Goal: Check status: Check status

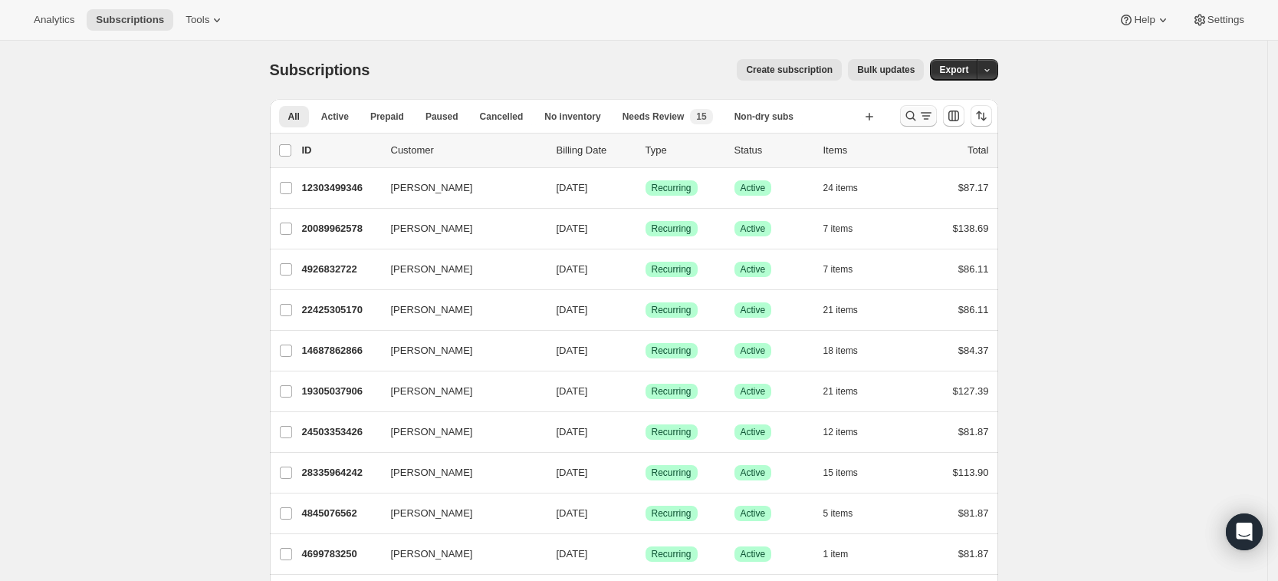
click at [916, 120] on icon "Search and filter results" at bounding box center [910, 115] width 15 height 15
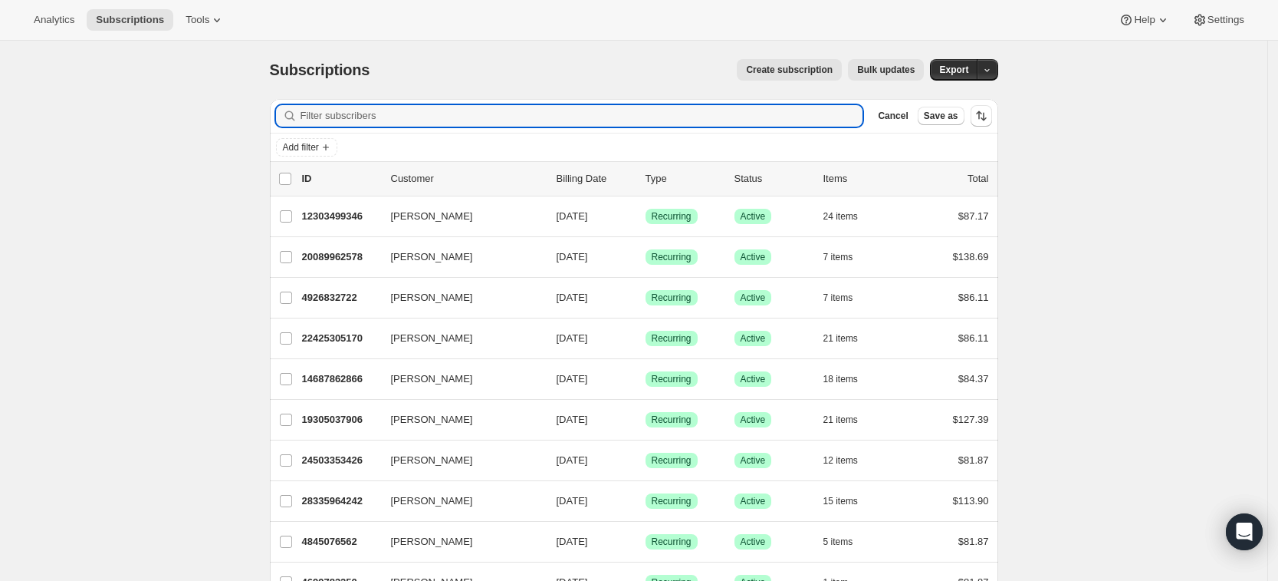
paste input "[EMAIL_ADDRESS][DOMAIN_NAME]"
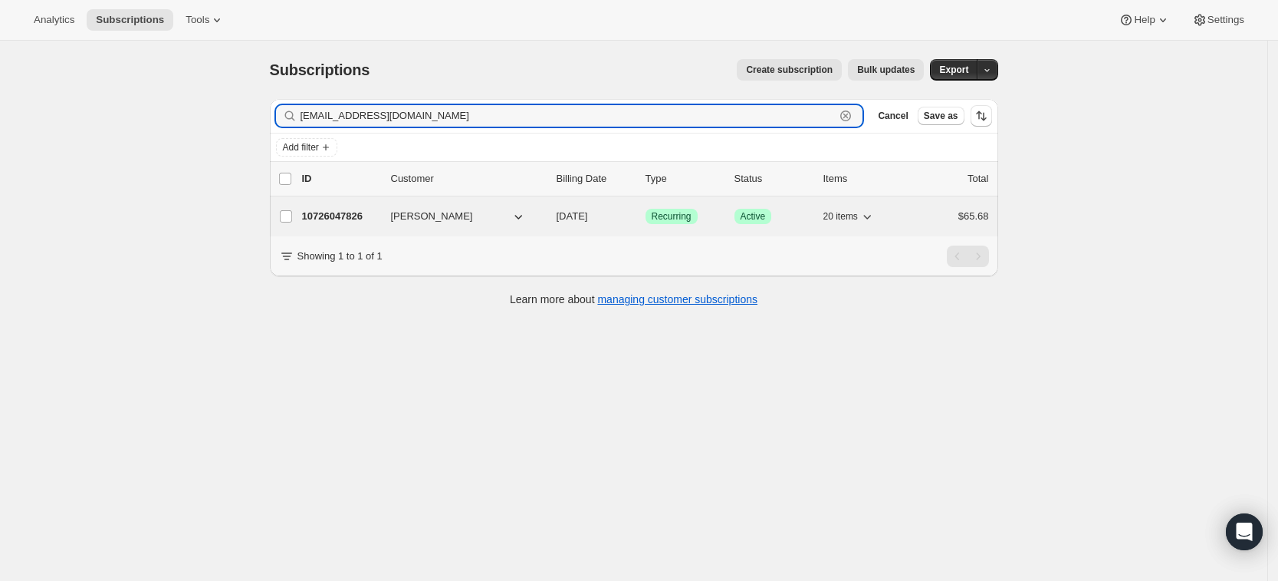
type input "[EMAIL_ADDRESS][DOMAIN_NAME]"
click at [352, 223] on p "10726047826" at bounding box center [340, 216] width 77 height 15
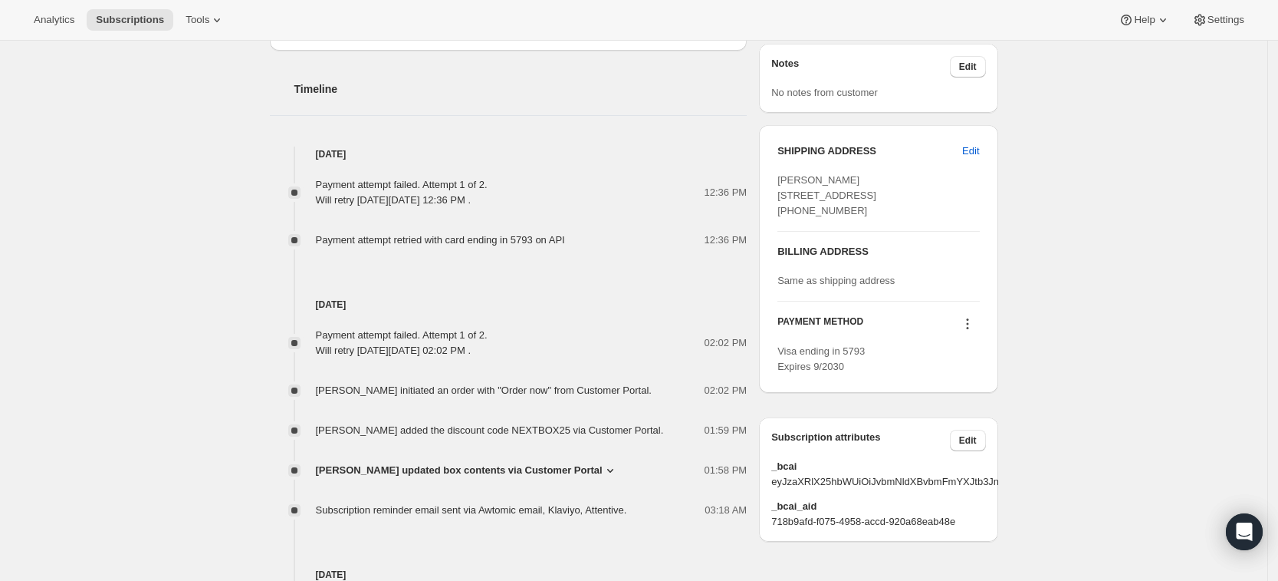
scroll to position [732, 0]
